Goal: Information Seeking & Learning: Learn about a topic

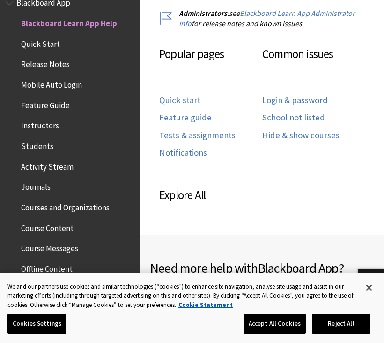
scroll to position [535, 0]
click at [309, 95] on link "Login & password" at bounding box center [296, 100] width 66 height 11
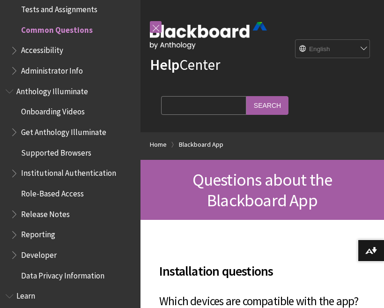
click at [356, 41] on select "English عربية Català Cymraeg Deutsch Español Suomi Français עברית Italiano 日本語 …" at bounding box center [333, 49] width 75 height 19
select select "/ar-sa/Blackboard_App/FAQs"
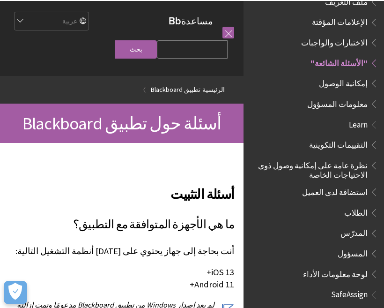
click at [71, 17] on select "English عربية Català Cymraeg Deutsch Español Suomi Français עברית Italiano 日本語 …" at bounding box center [51, 20] width 75 height 19
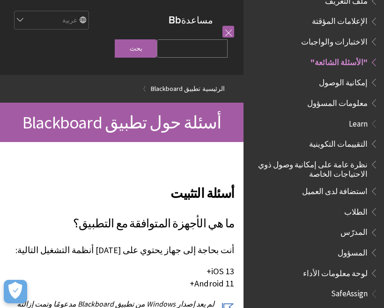
select select "/Blackboard_App/FAQs"
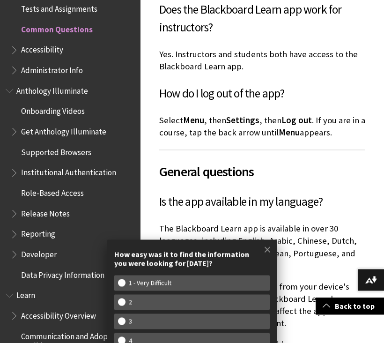
scroll to position [957, 0]
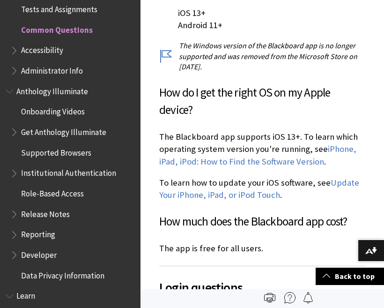
scroll to position [346, 0]
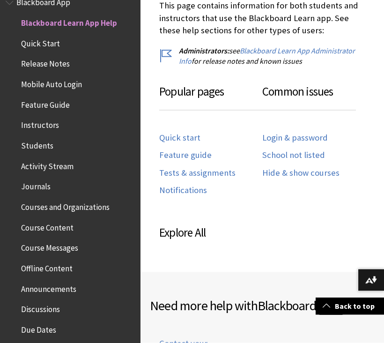
scroll to position [497, 0]
click at [308, 133] on link "Login & password" at bounding box center [296, 138] width 66 height 11
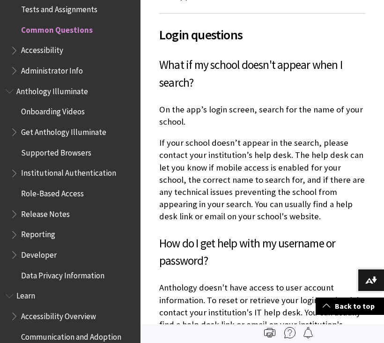
scroll to position [601, 0]
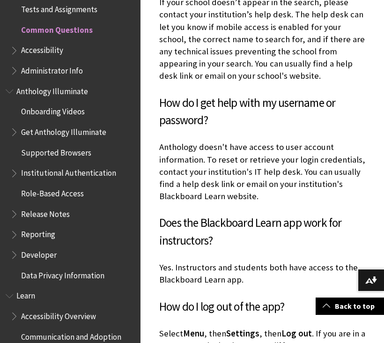
scroll to position [743, 0]
